Goal: Transaction & Acquisition: Purchase product/service

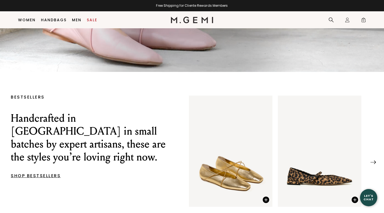
scroll to position [123, 0]
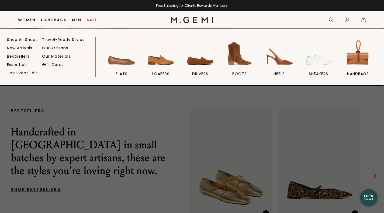
click at [27, 40] on link "Shop All Shoes" at bounding box center [22, 39] width 31 height 5
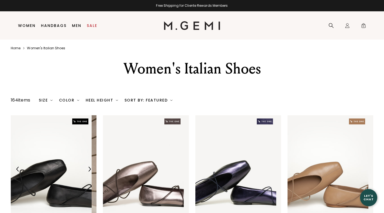
click at [78, 102] on div "Color" at bounding box center [69, 100] width 20 height 4
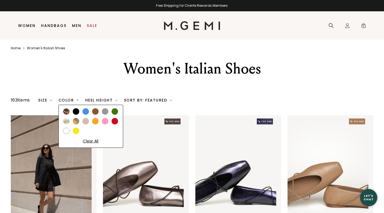
click at [89, 112] on div at bounding box center [85, 111] width 6 height 6
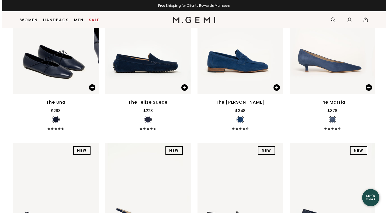
scroll to position [20, 0]
